Goal: Information Seeking & Learning: Learn about a topic

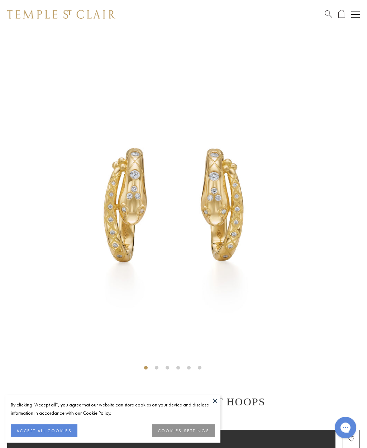
click at [43, 433] on button "ACCEPT ALL COOKIES" at bounding box center [44, 430] width 67 height 13
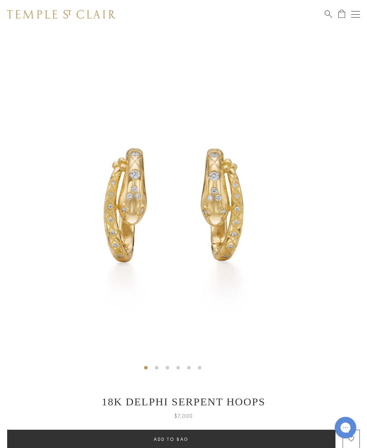
click at [353, 13] on button "Open navigation" at bounding box center [355, 14] width 9 height 9
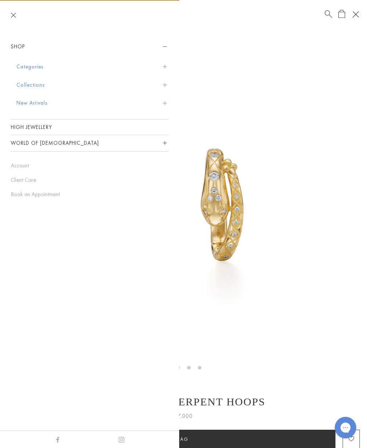
click at [25, 70] on button "Categories" at bounding box center [92, 67] width 152 height 18
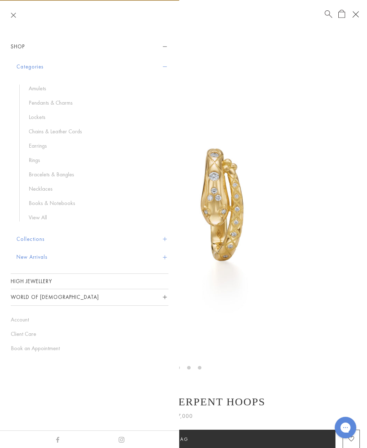
click at [38, 147] on link "Earrings" at bounding box center [95, 146] width 133 height 8
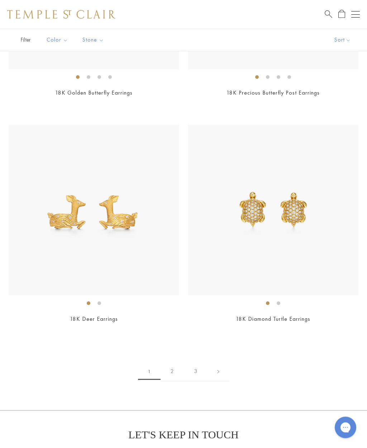
scroll to position [4967, 0]
click at [169, 364] on link "2" at bounding box center [172, 372] width 23 height 20
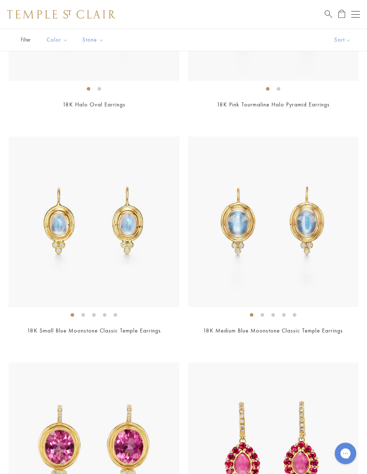
scroll to position [1338, 0]
click at [53, 223] on img at bounding box center [94, 222] width 171 height 171
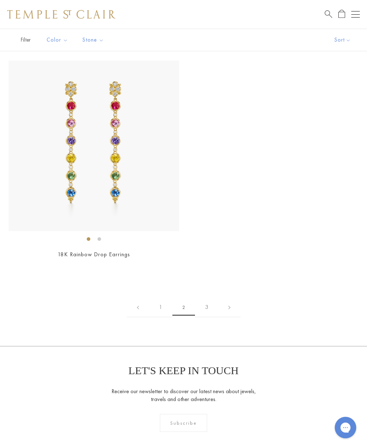
scroll to position [4353, 0]
click at [204, 302] on link "3" at bounding box center [206, 308] width 23 height 20
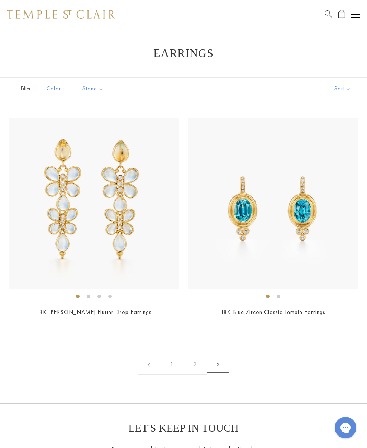
click at [358, 15] on button "Open navigation" at bounding box center [355, 14] width 9 height 9
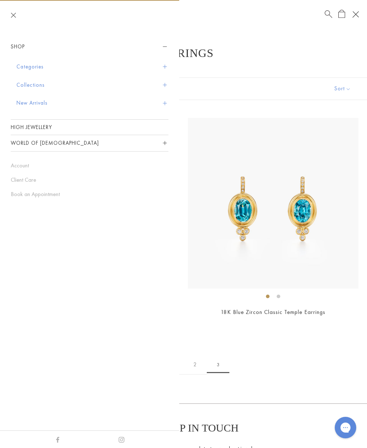
click at [29, 84] on button "Collections" at bounding box center [92, 85] width 152 height 18
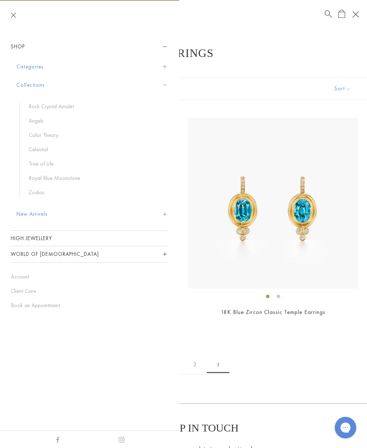
click at [46, 176] on link "Royal Blue Moonstone" at bounding box center [95, 178] width 133 height 8
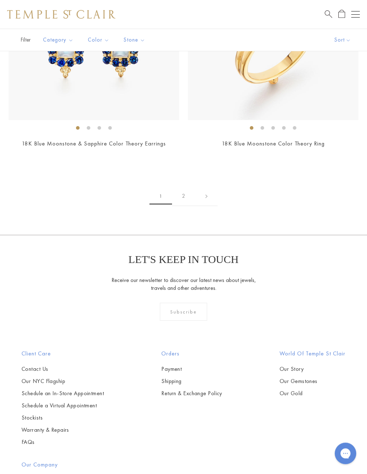
scroll to position [5445, 0]
click at [185, 187] on link "2" at bounding box center [183, 196] width 23 height 20
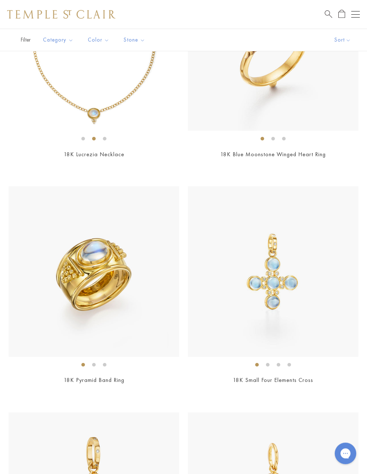
scroll to position [276, 0]
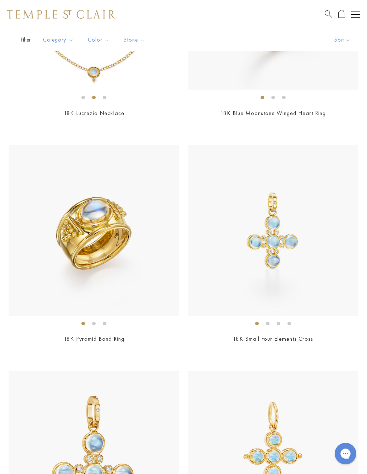
click at [320, 282] on img at bounding box center [273, 230] width 171 height 171
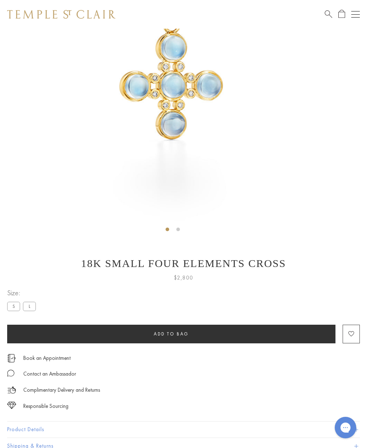
scroll to position [138, 0]
